Goal: Task Accomplishment & Management: Use online tool/utility

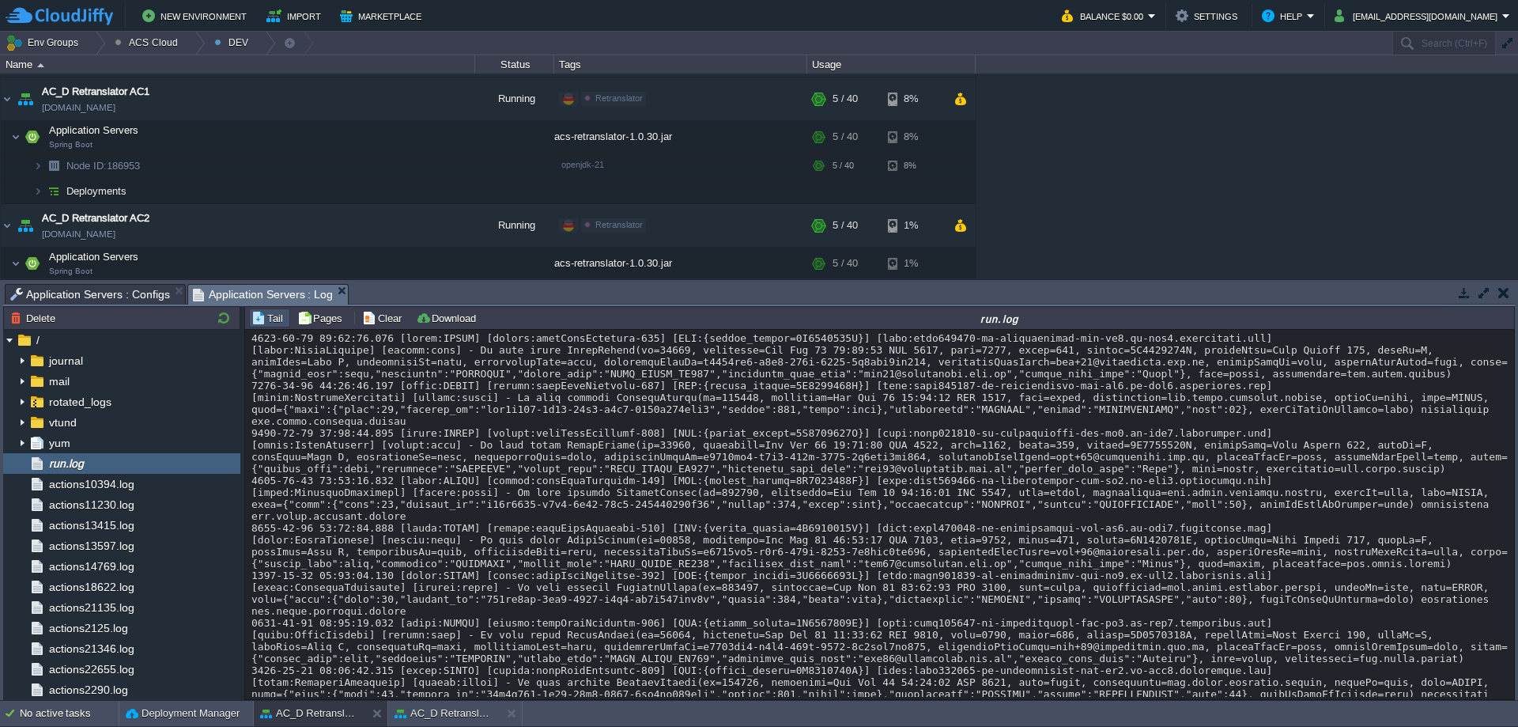
scroll to position [20319, 0]
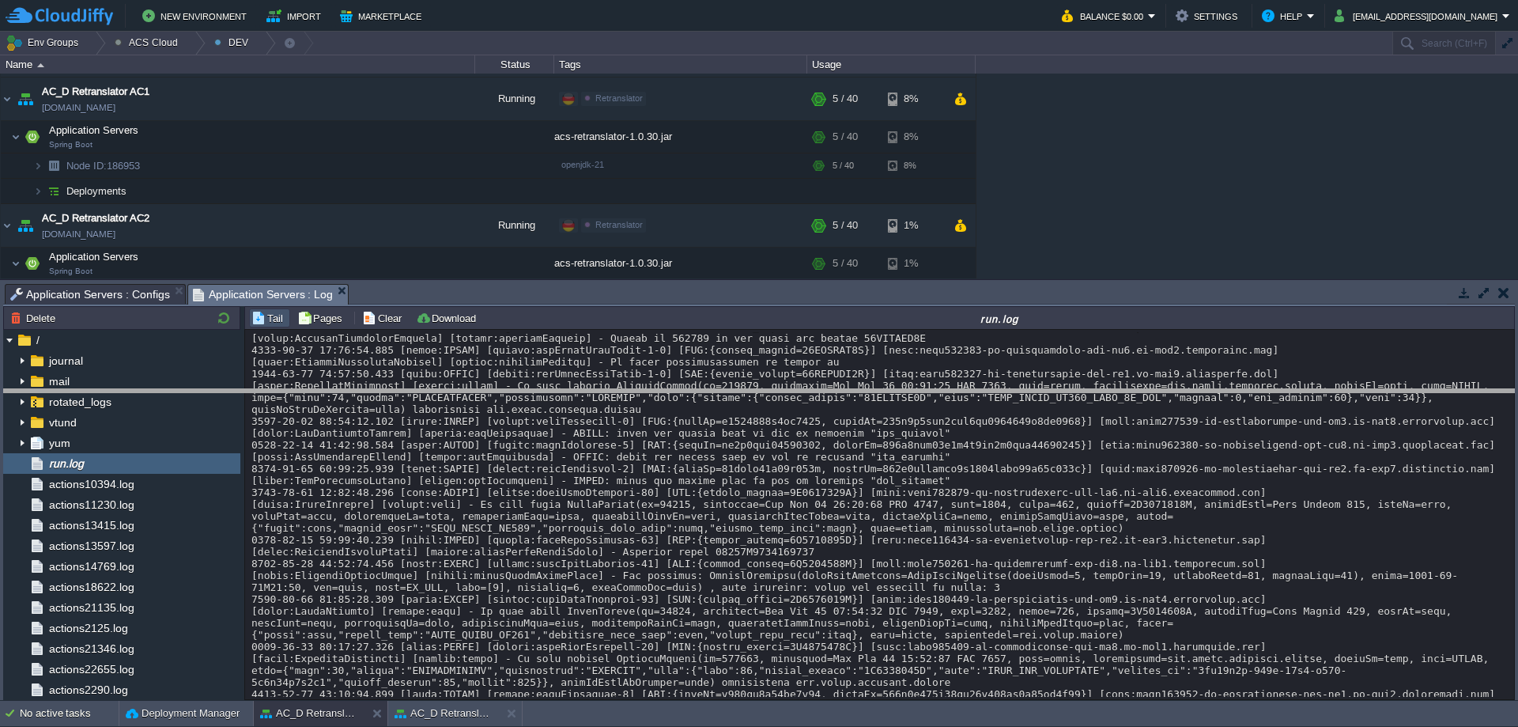
drag, startPoint x: 456, startPoint y: 286, endPoint x: 442, endPoint y: 419, distance: 133.6
click at [442, 419] on body "New Environment Import Marketplace Bonus $0.00 Upgrade Account Balance $0.00 Se…" at bounding box center [759, 363] width 1518 height 727
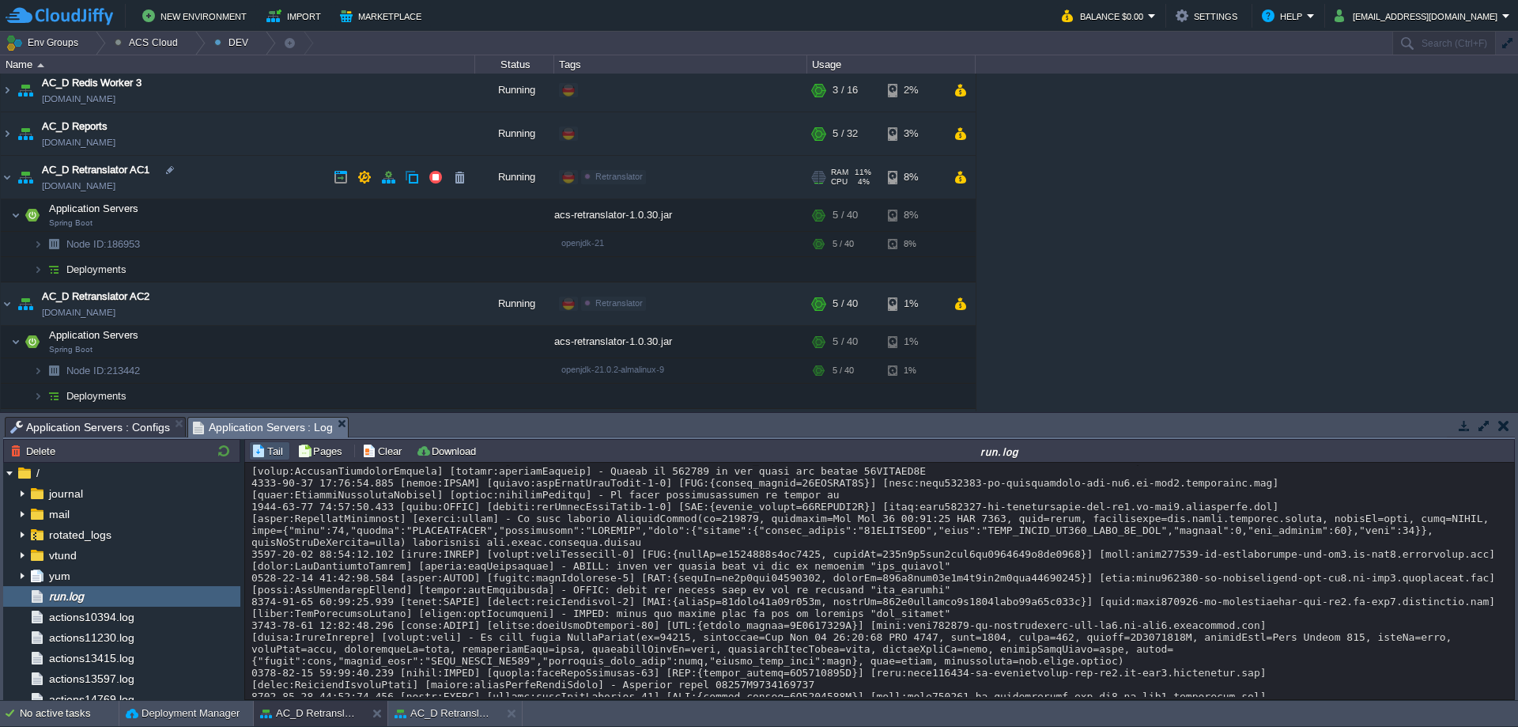
scroll to position [1265, 0]
click at [335, 214] on button "button" at bounding box center [333, 216] width 14 height 14
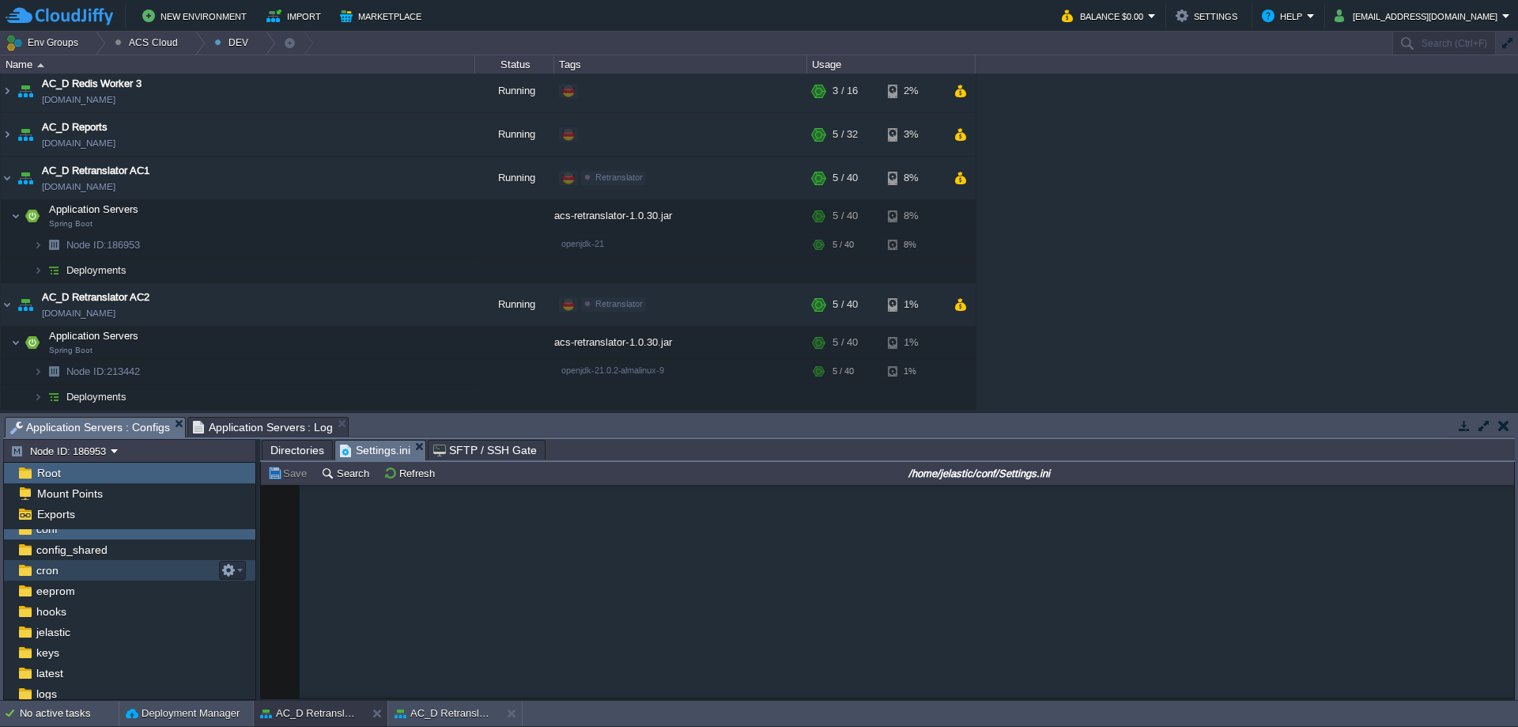
scroll to position [79, 0]
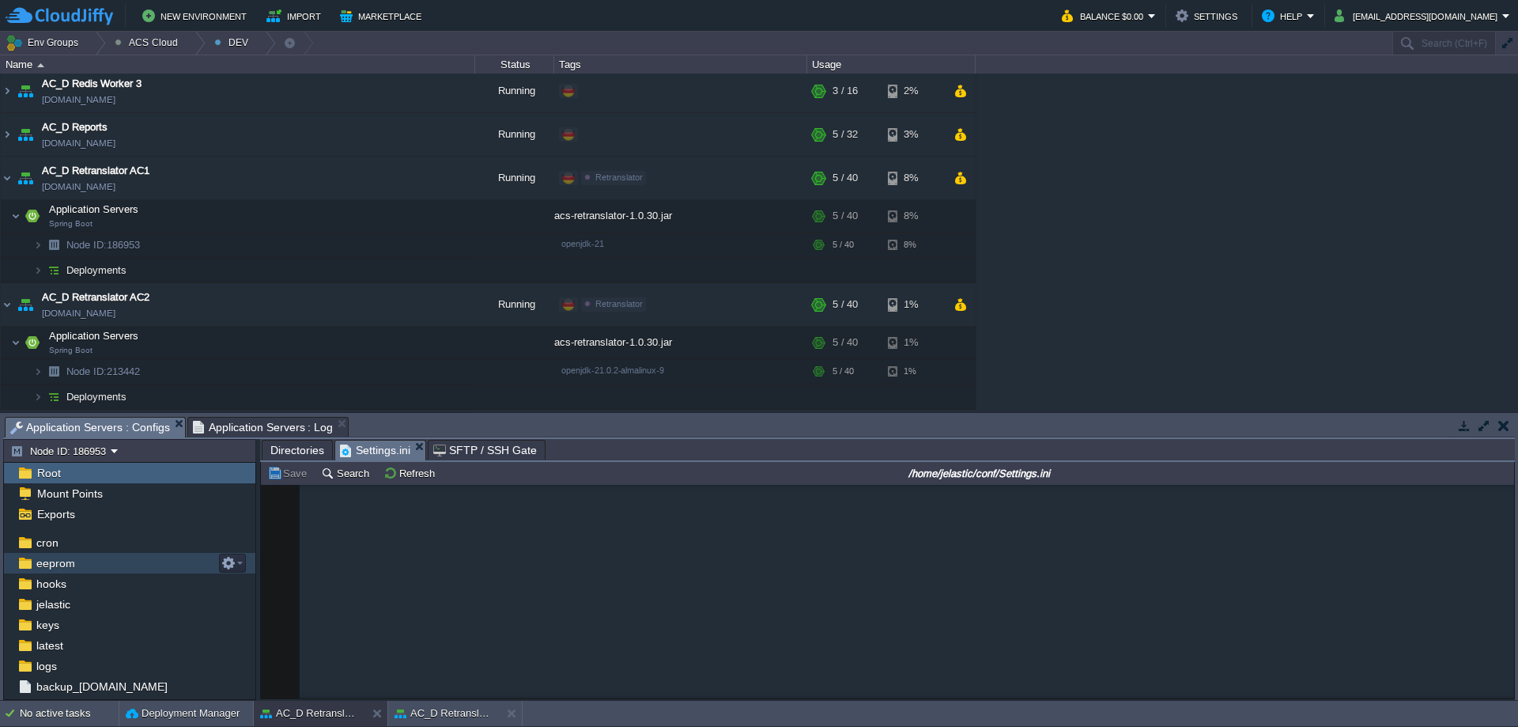
click at [100, 561] on div "eeprom" at bounding box center [129, 563] width 251 height 21
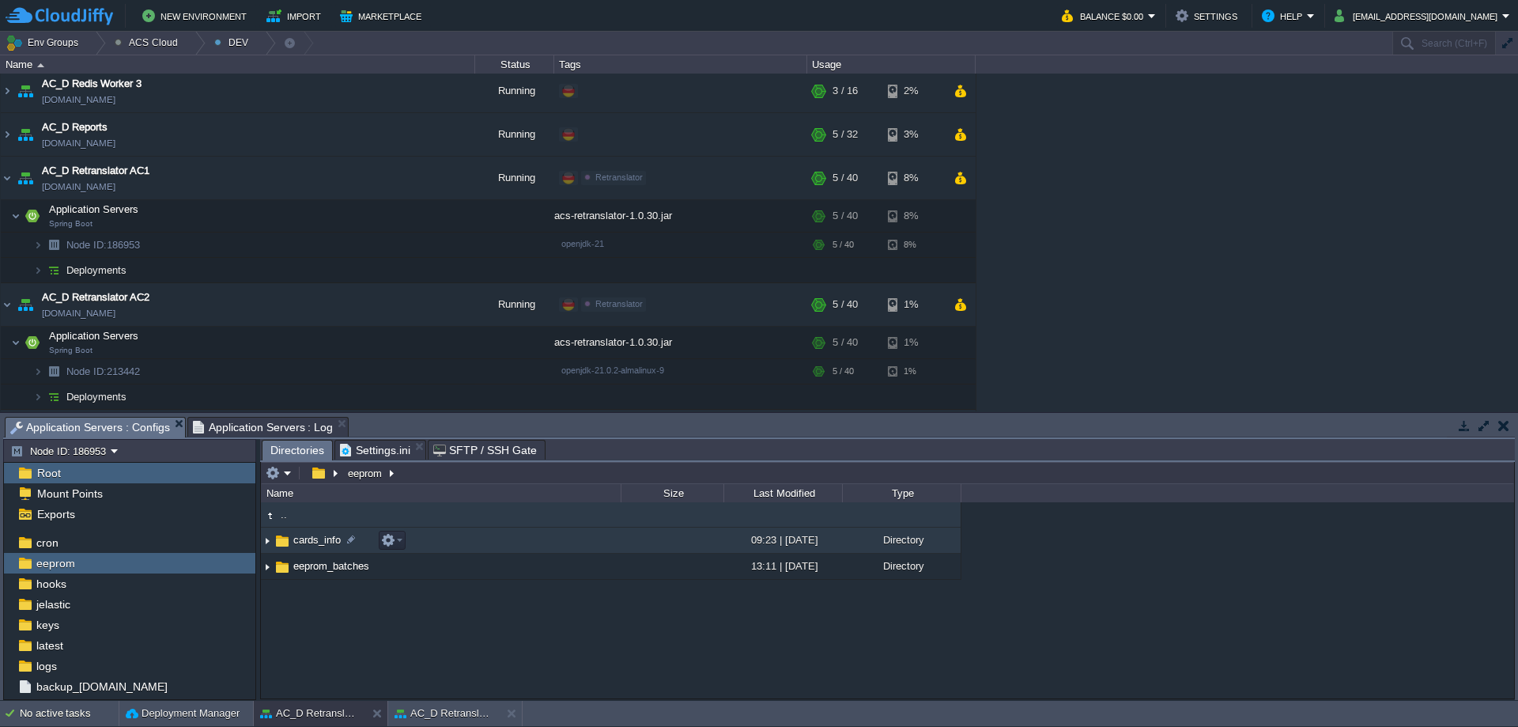
click at [265, 543] on img at bounding box center [267, 540] width 13 height 25
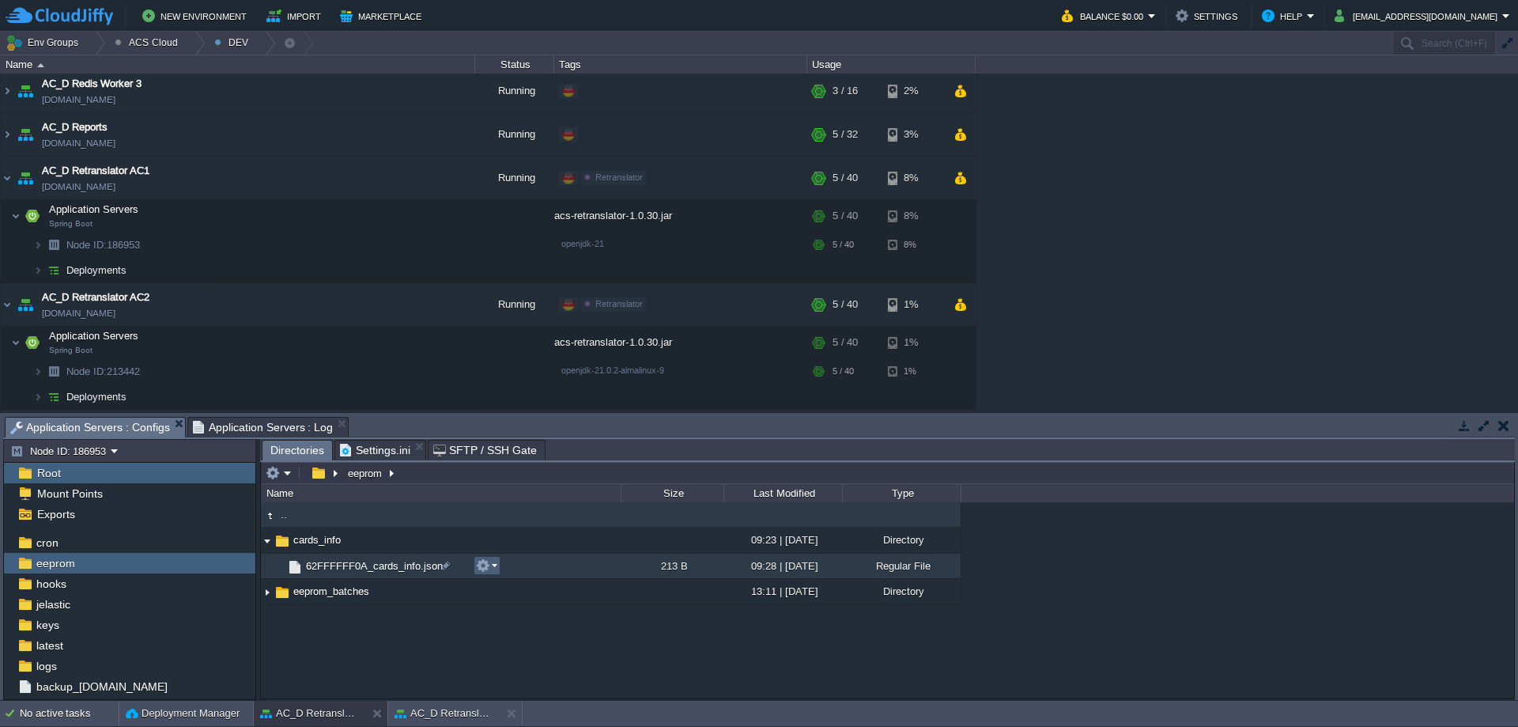
click at [499, 568] on td at bounding box center [487, 565] width 27 height 19
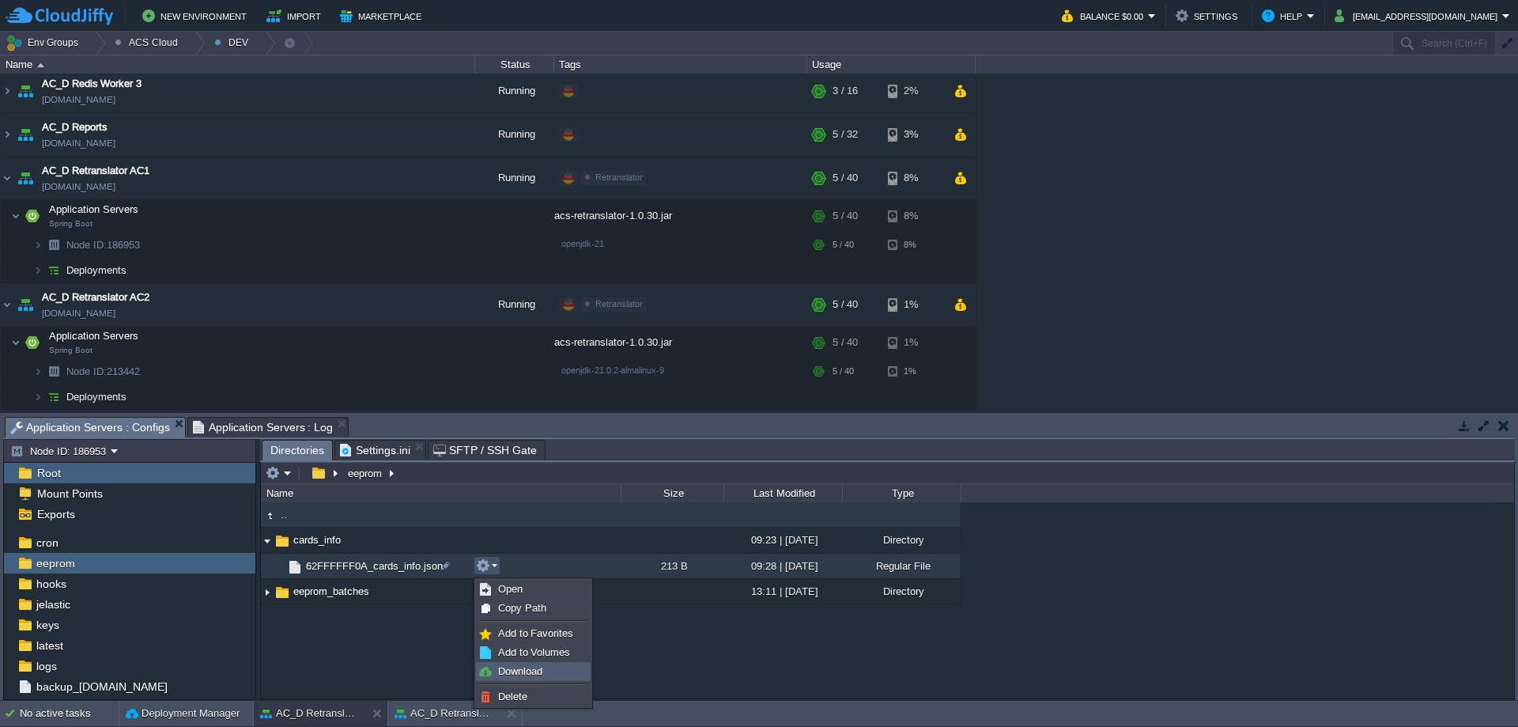
click at [535, 675] on span "Download" at bounding box center [520, 671] width 44 height 12
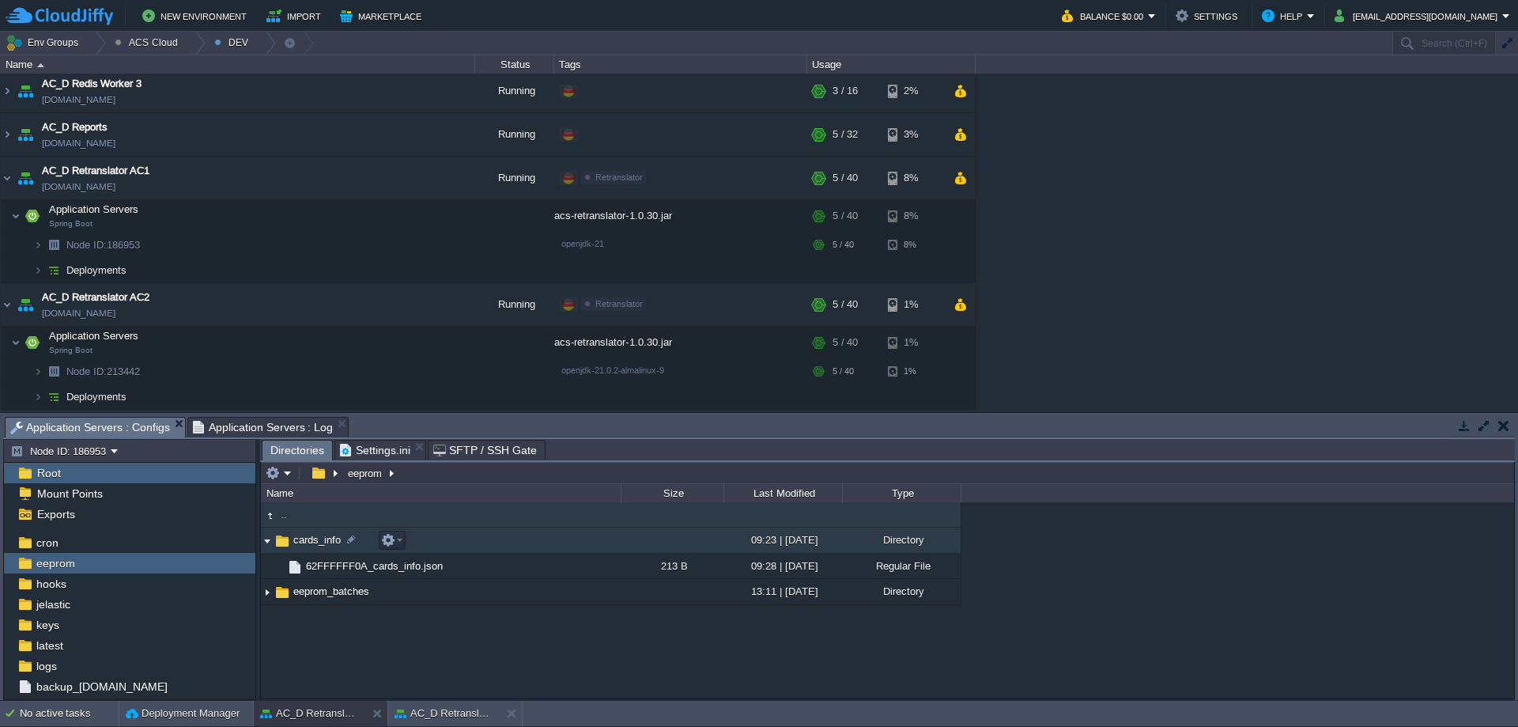
click at [432, 650] on div ".. cards_info 09:23 | [DATE] Directory .. 62FFFFFF0A_cards_info.json 213 B 09:2…" at bounding box center [887, 599] width 1253 height 195
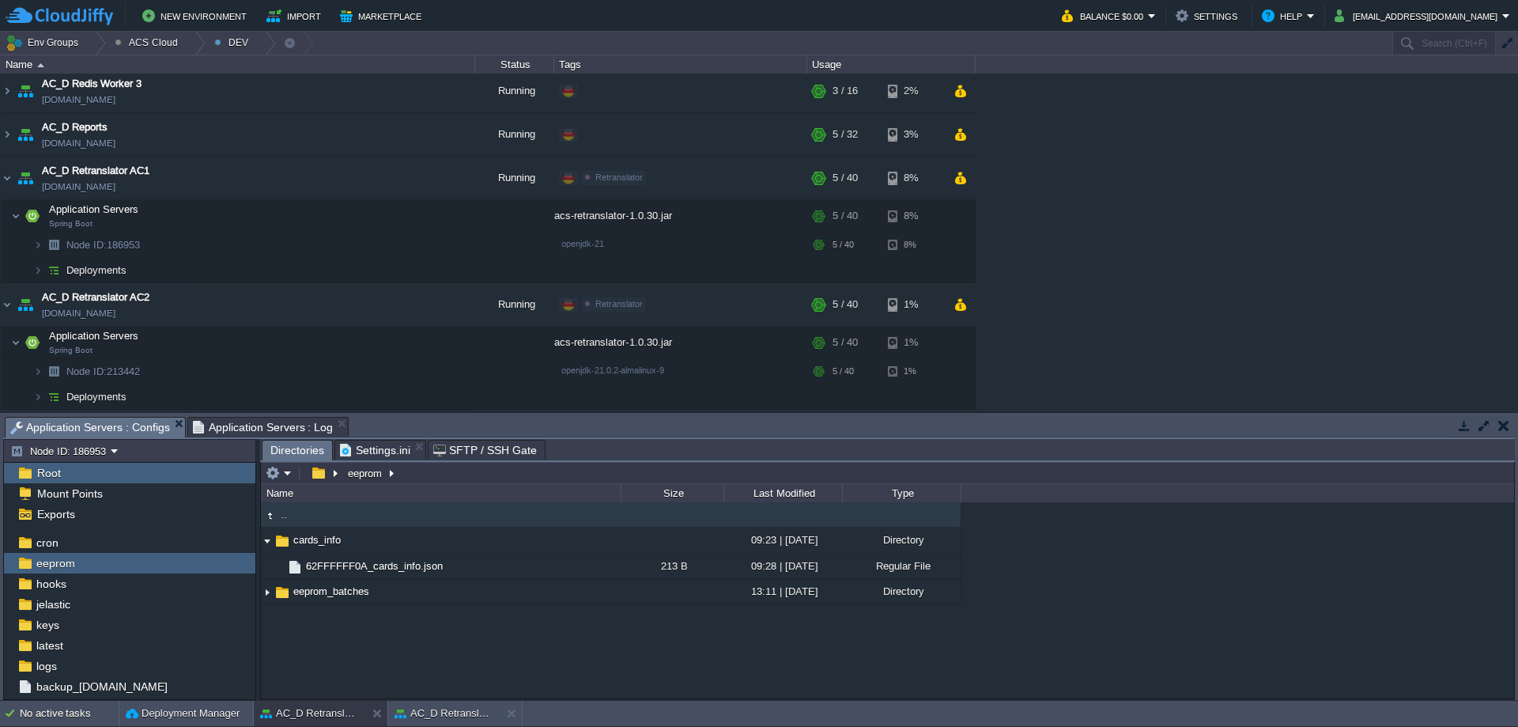
click at [248, 418] on span "Application Servers : Log" at bounding box center [263, 427] width 141 height 19
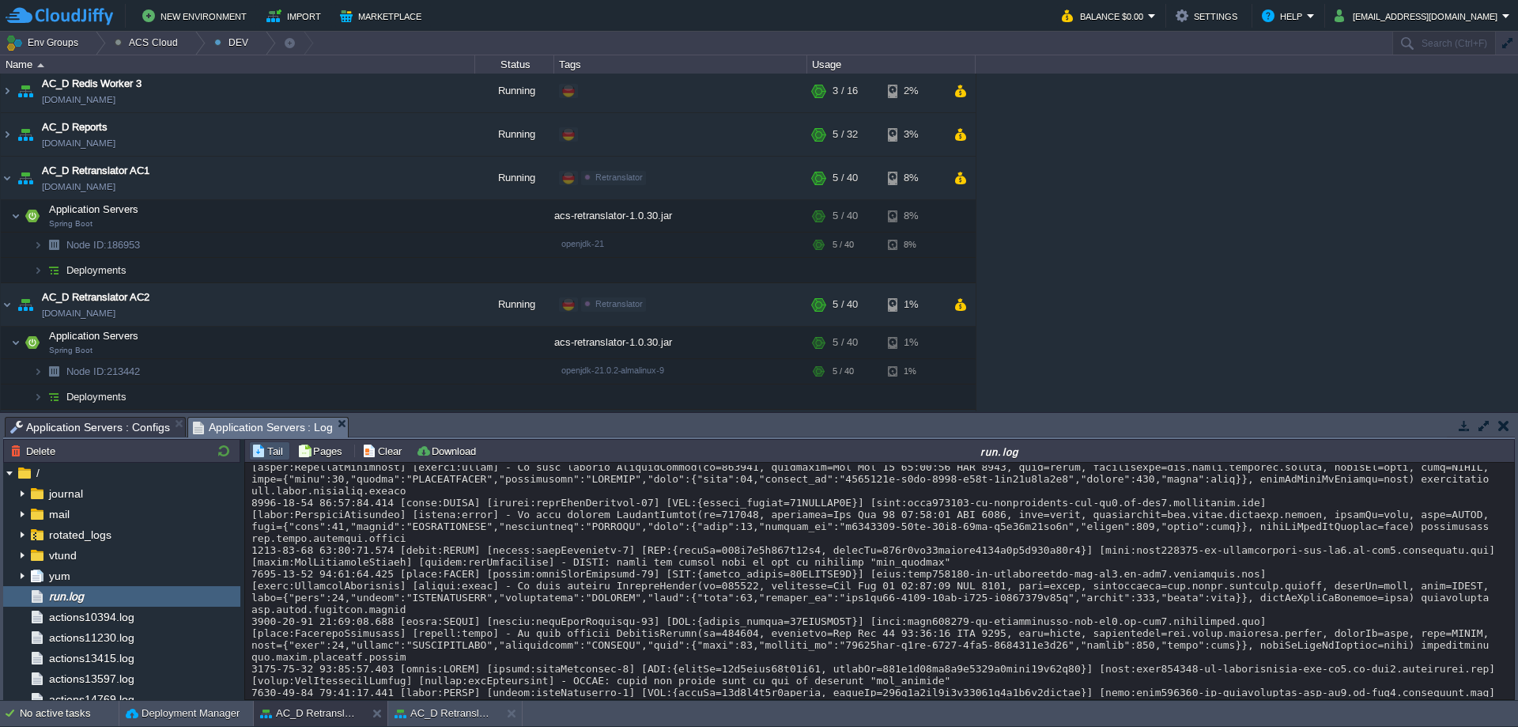
scroll to position [20974, 0]
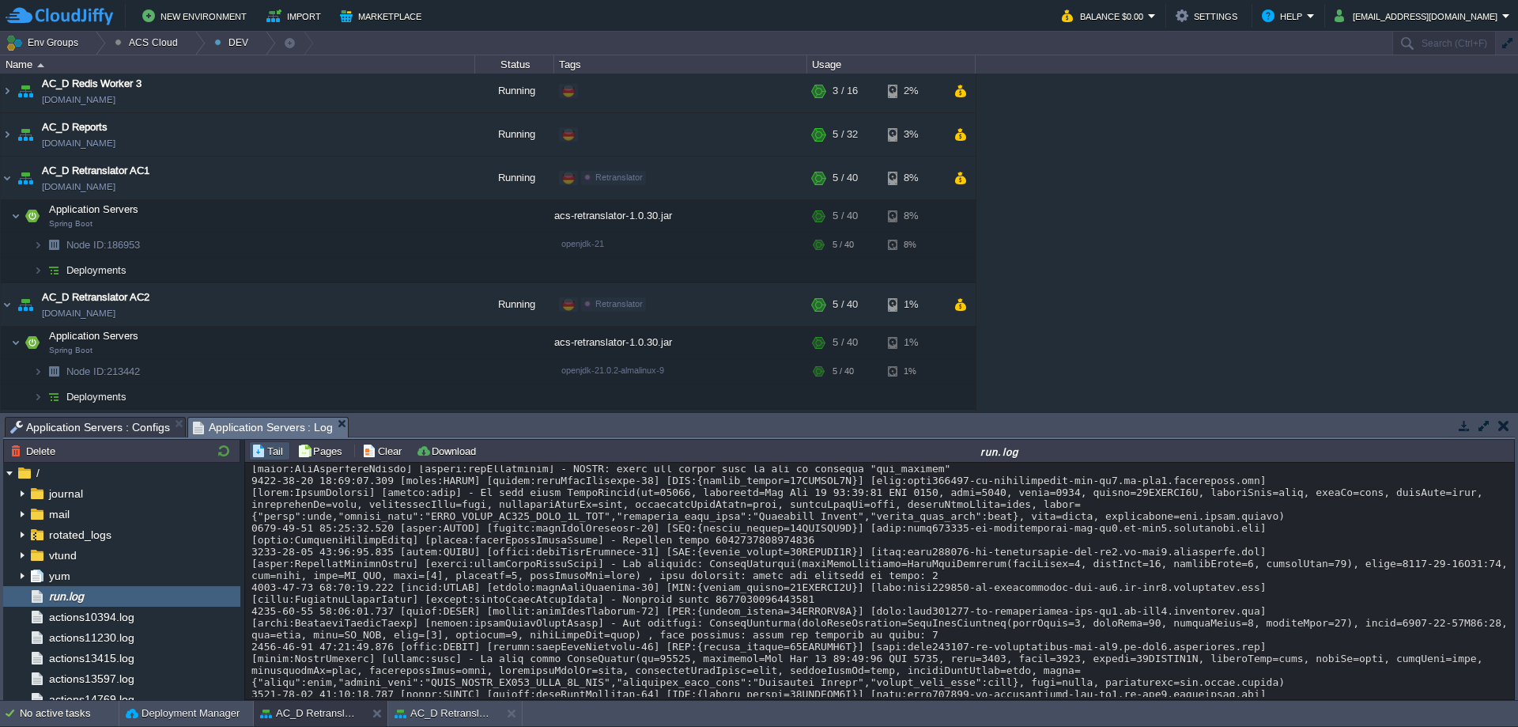
click at [383, 460] on div "Tail Pages Clear Download run.log" at bounding box center [879, 450] width 1271 height 23
click at [385, 448] on button "Clear" at bounding box center [384, 451] width 44 height 14
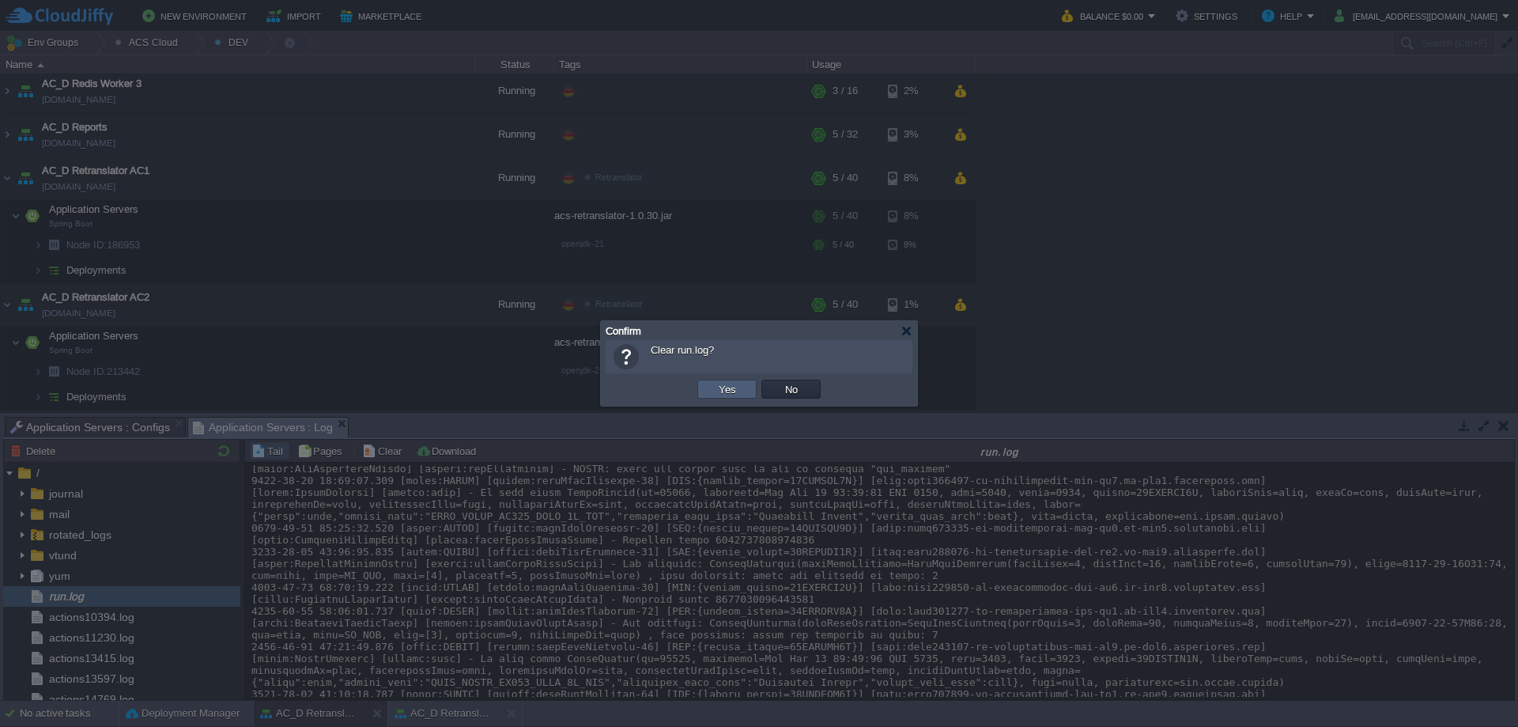
click at [712, 391] on td "Yes" at bounding box center [726, 389] width 59 height 19
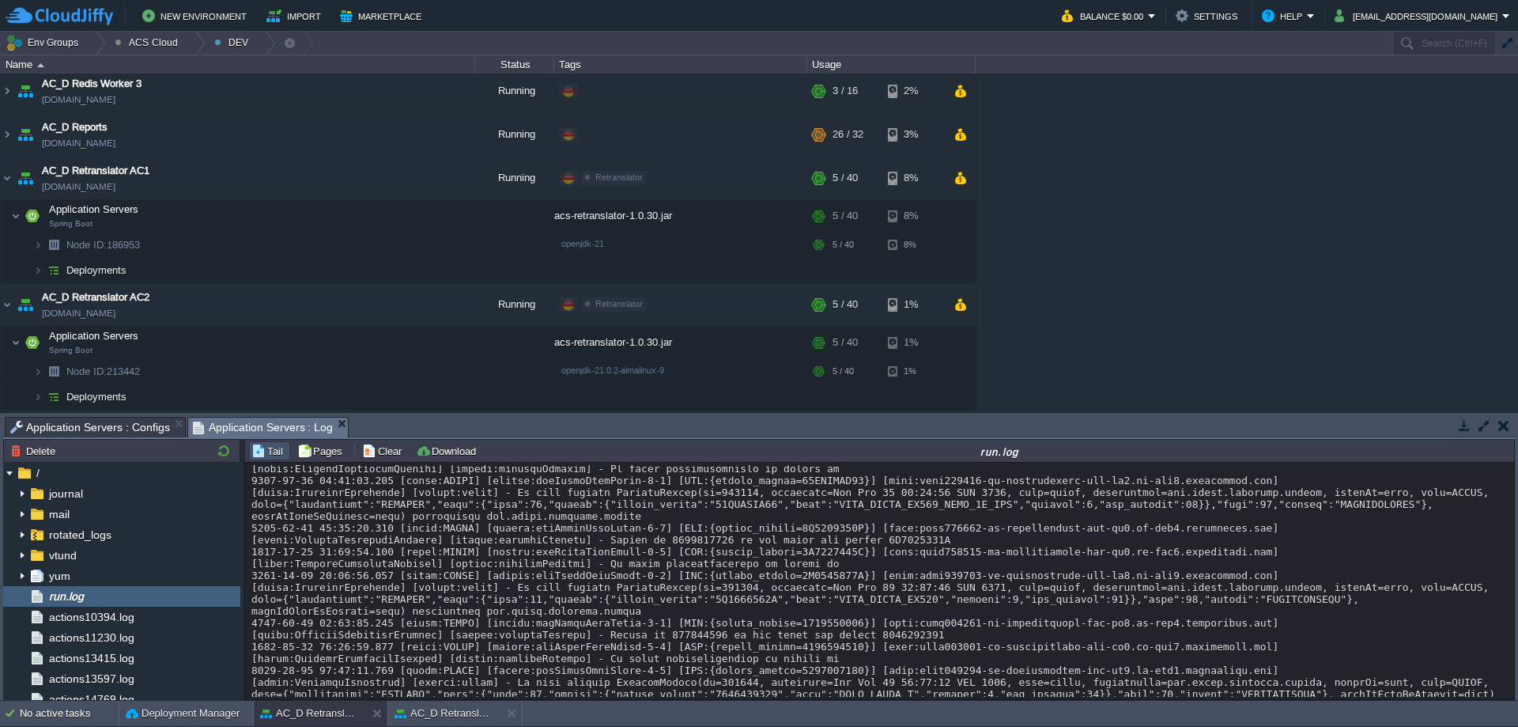
scroll to position [1343, 0]
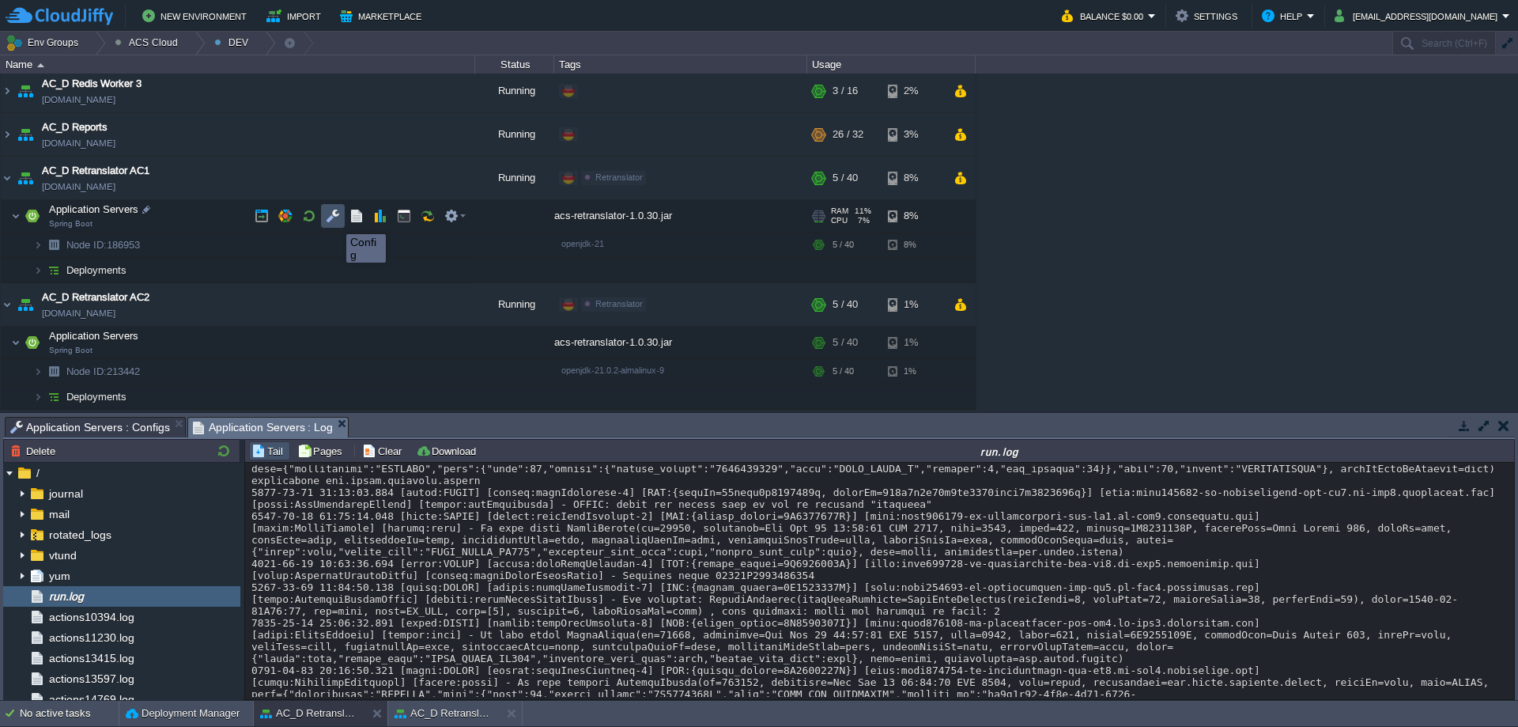
click at [335, 220] on button "button" at bounding box center [333, 216] width 14 height 14
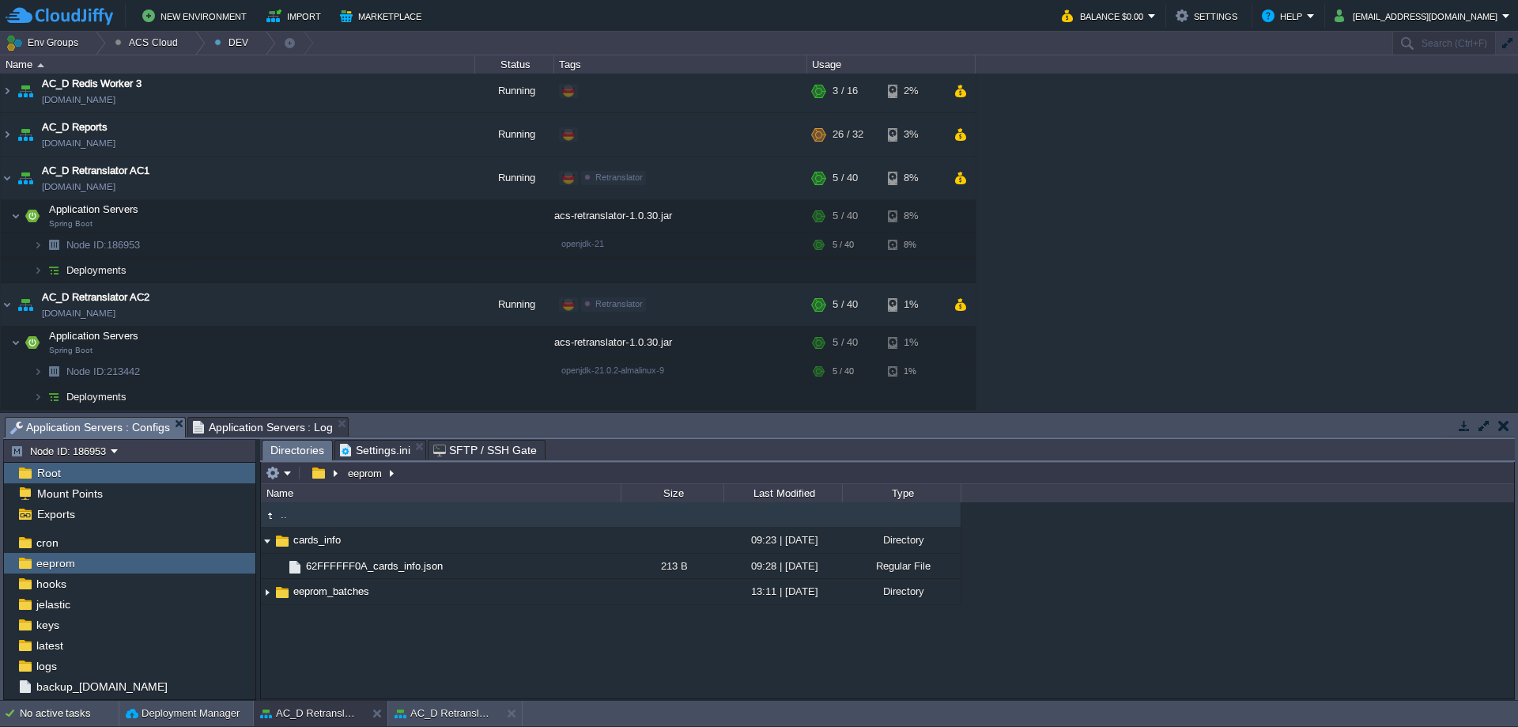
click at [352, 653] on div ".. cards_info 09:23 | [DATE] Directory .. 62FFFFFF0A_cards_info.json 213 B 09:2…" at bounding box center [887, 599] width 1253 height 195
click at [514, 660] on div ".. cards_info 09:23 | [DATE] Directory .. 62FFFFFF0A_cards_info.json 213 B 09:2…" at bounding box center [887, 599] width 1253 height 195
